Goal: Task Accomplishment & Management: Manage account settings

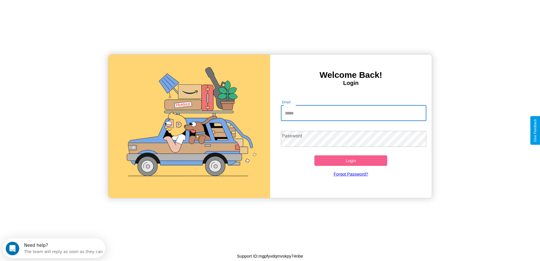
click at [354, 113] on input "Email" at bounding box center [353, 113] width 145 height 16
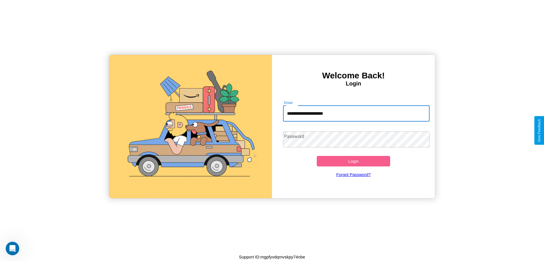
type input "**********"
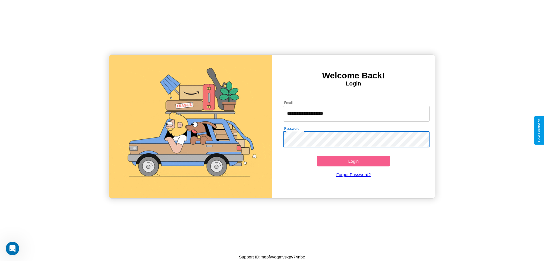
click at [354, 161] on button "Login" at bounding box center [353, 161] width 73 height 10
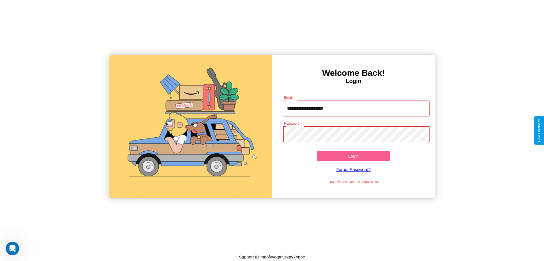
click at [354, 156] on button "Login" at bounding box center [353, 156] width 73 height 10
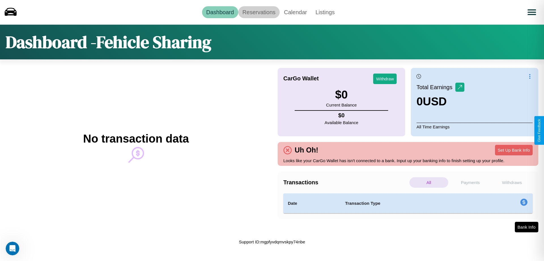
click at [259, 12] on link "Reservations" at bounding box center [259, 12] width 42 height 12
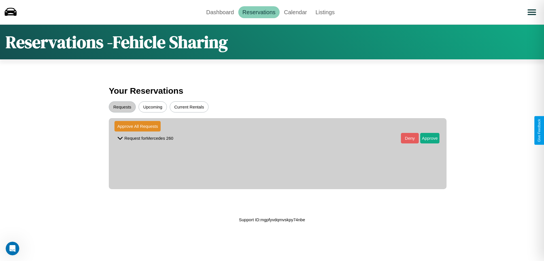
click at [153, 107] on button "Upcoming" at bounding box center [153, 106] width 28 height 11
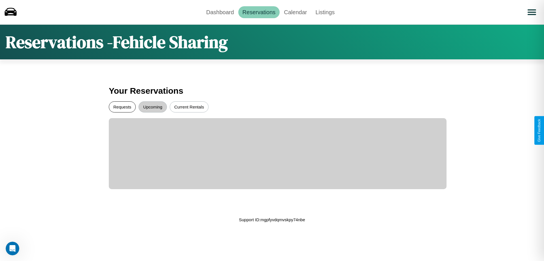
click at [122, 107] on button "Requests" at bounding box center [122, 106] width 27 height 11
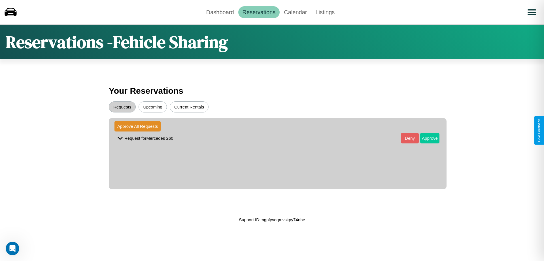
click at [426, 138] on button "Approve" at bounding box center [430, 138] width 19 height 10
